Goal: Information Seeking & Learning: Check status

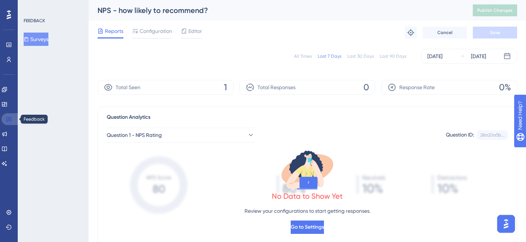
click at [9, 116] on icon at bounding box center [9, 119] width 6 height 6
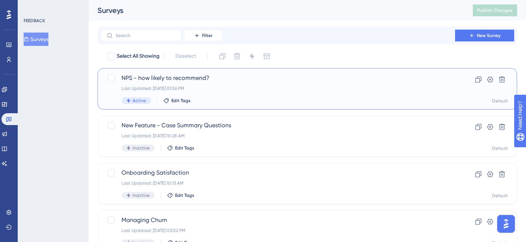
click at [211, 75] on span "NPS - how likely to recommend?" at bounding box center [278, 78] width 313 height 9
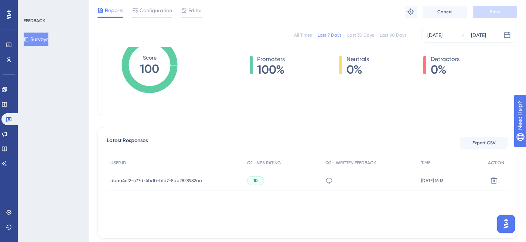
scroll to position [131, 0]
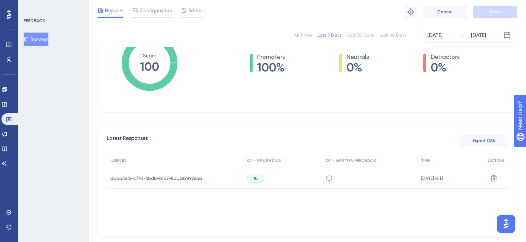
click at [173, 174] on div "dbaa4ef2-c77d-4bdb-bfd7-8ab2828982aa dbaa4ef2-c77d-4bdb-bfd7-8ab2828982aa" at bounding box center [157, 178] width 92 height 21
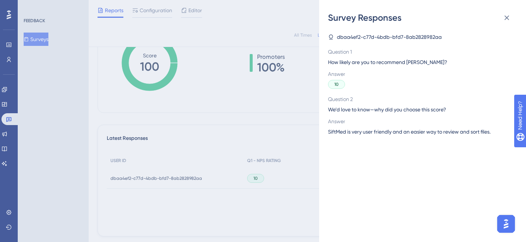
click at [359, 37] on span "dbaa4ef2-c77d-4bdb-bfd7-8ab2828982aa" at bounding box center [389, 37] width 105 height 9
click at [333, 38] on icon at bounding box center [331, 37] width 6 height 6
click at [508, 17] on icon at bounding box center [507, 17] width 9 height 9
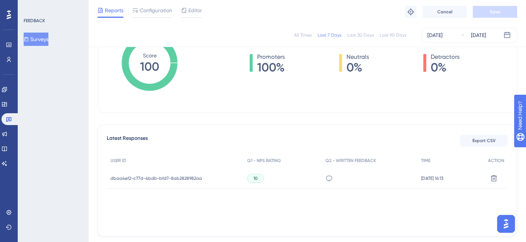
click at [130, 173] on div "dbaa4ef2-c77d-4bdb-bfd7-8ab2828982aa dbaa4ef2-c77d-4bdb-bfd7-8ab2828982aa" at bounding box center [157, 178] width 92 height 21
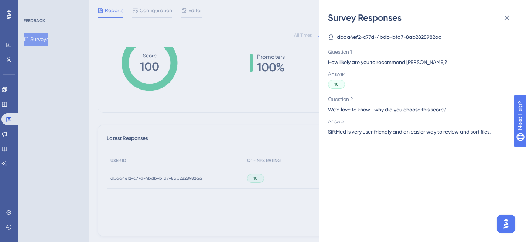
click at [117, 179] on div "Survey Responses dbaa4ef2-c77d-4bdb-bfd7-8ab2828982aa Question 1 How likely are…" at bounding box center [263, 121] width 526 height 242
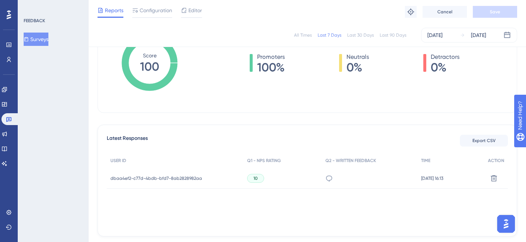
scroll to position [0, 0]
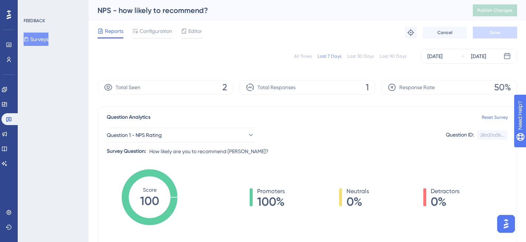
click at [227, 88] on span "2" at bounding box center [225, 87] width 5 height 12
click at [107, 89] on icon at bounding box center [108, 87] width 8 height 7
click at [354, 85] on div "Total Responses 1" at bounding box center [308, 87] width 136 height 15
click at [251, 89] on icon at bounding box center [250, 87] width 9 height 9
click at [369, 89] on span "1" at bounding box center [367, 87] width 3 height 12
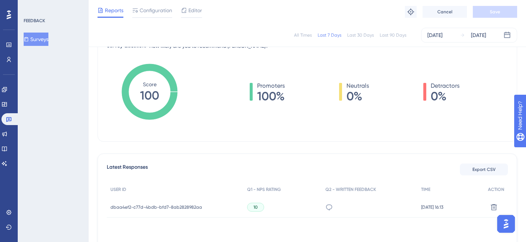
scroll to position [164, 0]
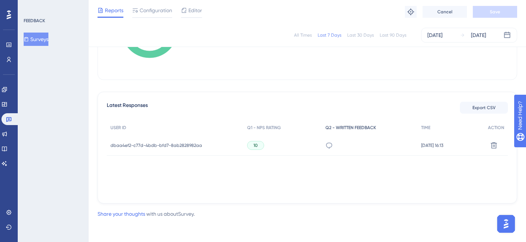
click at [357, 127] on span "Q2 - WRITTEN FEEDBACK" at bounding box center [351, 128] width 51 height 6
click at [140, 147] on span "dbaa4ef2-c77d-4bdb-bfd7-8ab2828982aa" at bounding box center [157, 145] width 92 height 6
